Goal: Information Seeking & Learning: Understand process/instructions

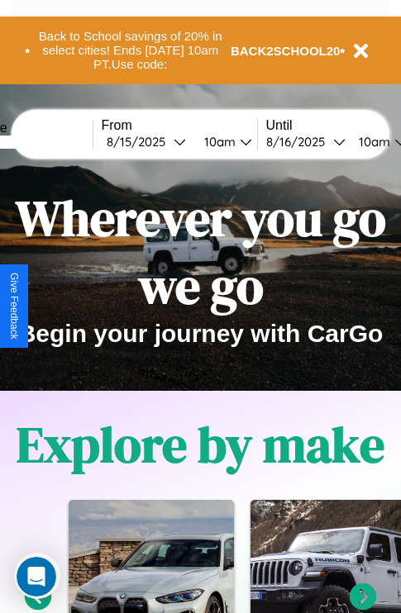
scroll to position [254, 0]
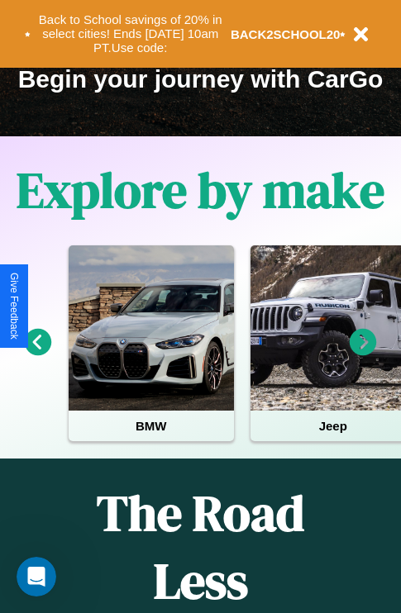
click at [363, 354] on icon at bounding box center [362, 342] width 27 height 27
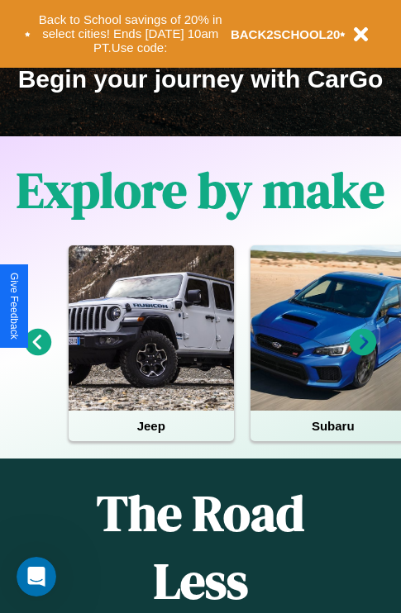
click at [363, 354] on icon at bounding box center [362, 342] width 27 height 27
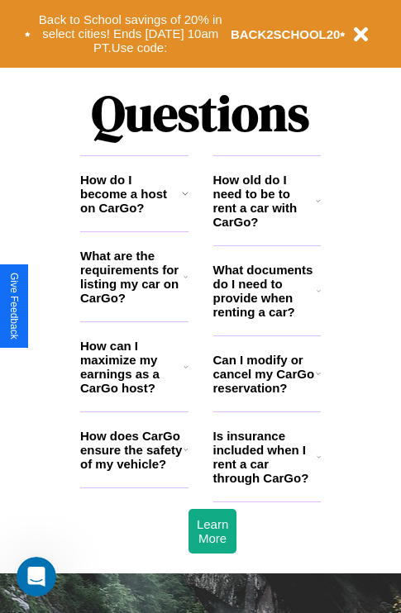
scroll to position [2002, 0]
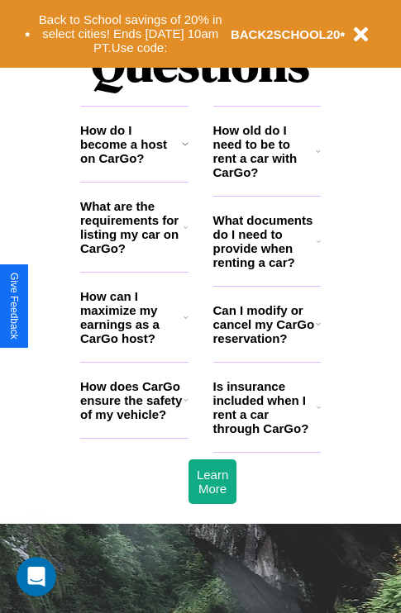
click at [185, 406] on icon at bounding box center [185, 399] width 5 height 13
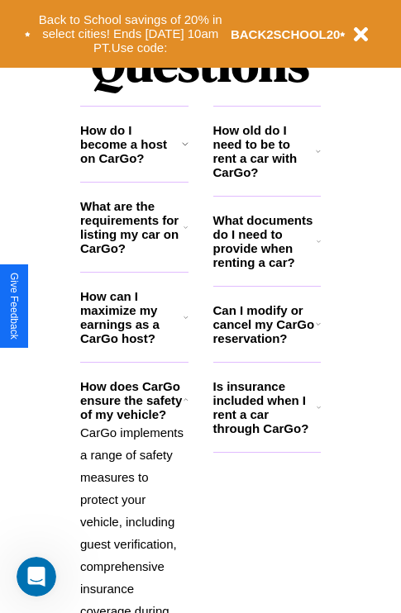
click at [266, 434] on h3 "Is insurance included when I rent a car through CarGo?" at bounding box center [264, 407] width 103 height 56
click at [318, 414] on icon at bounding box center [318, 407] width 4 height 13
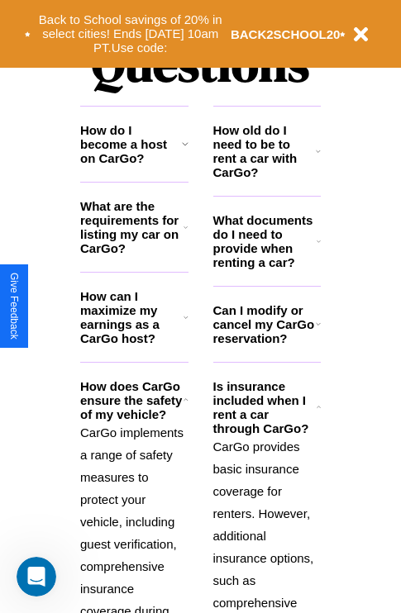
click at [266, 268] on h3 "What documents do I need to provide when renting a car?" at bounding box center [265, 241] width 104 height 56
click at [266, 345] on h3 "Can I modify or cancel my CarGo reservation?" at bounding box center [264, 324] width 102 height 42
